Goal: Task Accomplishment & Management: Complete application form

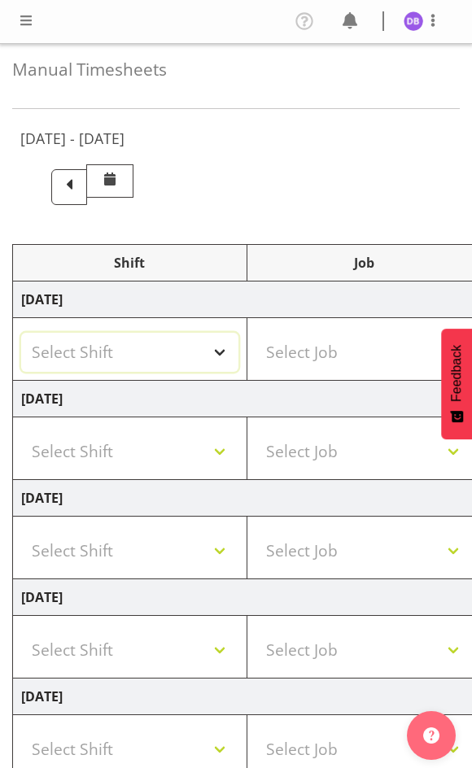
click at [223, 352] on select "Select Shift !!Weekend Residential (Roster IT Shift Label) *Business 9/10am ~ 4…" at bounding box center [129, 352] width 217 height 39
click at [21, 333] on select "Select Shift !!Weekend Residential (Roster IT Shift Label) *Business 9/10am ~ 4…" at bounding box center [129, 352] width 217 height 39
click at [219, 347] on select "!!Weekend Residential (Roster IT Shift Label) *Business 9/10am ~ 4:30pm *Busine…" at bounding box center [129, 352] width 217 height 39
select select "2690"
click at [21, 333] on select "!!Weekend Residential (Roster IT Shift Label) *Business 9/10am ~ 4:30pm *Busine…" at bounding box center [129, 352] width 217 height 39
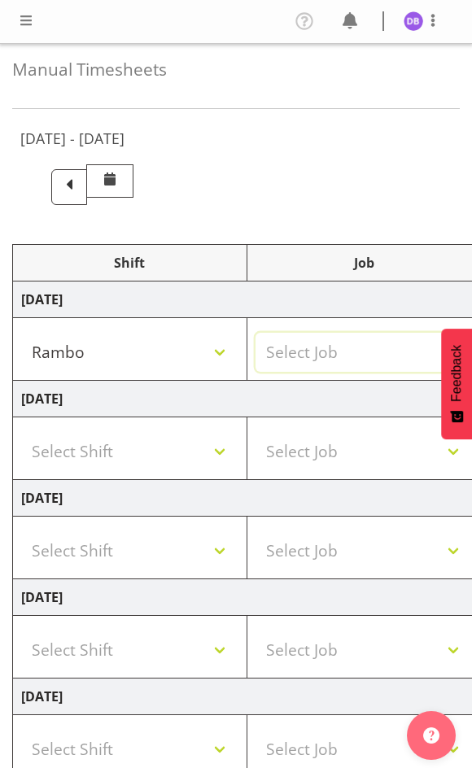
click at [325, 349] on select "Select Job 550060 IF Admin 553492 World Poll Aus Wave 2 Main 2025 553493 World …" at bounding box center [363, 352] width 217 height 39
select select "10732"
click at [255, 333] on select "Select Job 550060 IF Admin 553492 World Poll Aus Wave 2 Main 2025 553493 World …" at bounding box center [363, 352] width 217 height 39
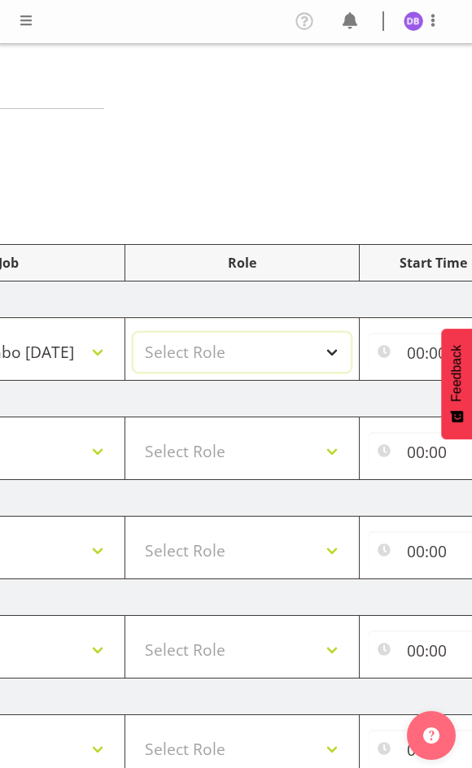
click at [330, 349] on select "Select Role Briefing Interviewing" at bounding box center [241, 352] width 217 height 39
select select "47"
click at [133, 333] on select "Select Role Briefing Interviewing" at bounding box center [241, 352] width 217 height 39
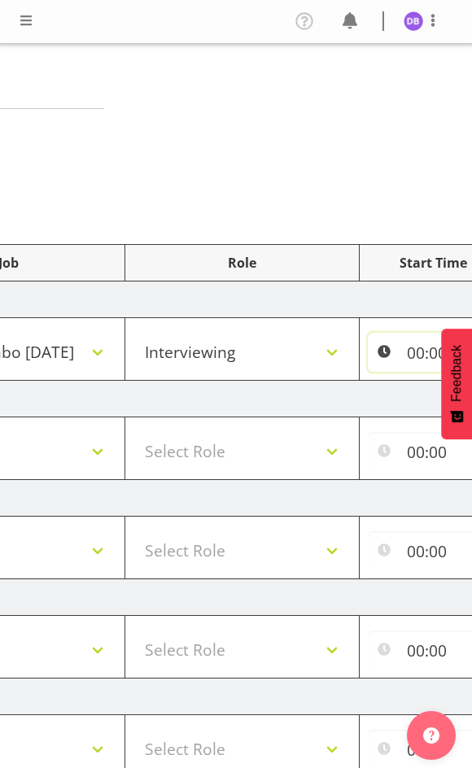
click at [401, 347] on input "00:00" at bounding box center [433, 352] width 131 height 39
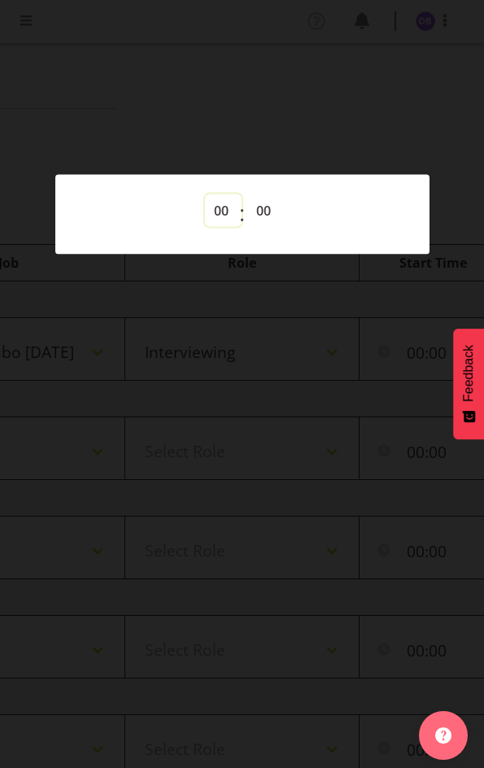
click at [216, 206] on select "00 01 02 03 04 05 06 07 08 09 10 11 12 13 14 15 16 17 18 19 20 21 22 23" at bounding box center [223, 210] width 37 height 33
select select "17"
click at [205, 194] on select "00 01 02 03 04 05 06 07 08 09 10 11 12 13 14 15 16 17 18 19 20 21 22 23" at bounding box center [223, 210] width 37 height 33
type input "17:00"
click at [321, 590] on div at bounding box center [242, 384] width 484 height 768
